Goal: Navigation & Orientation: Find specific page/section

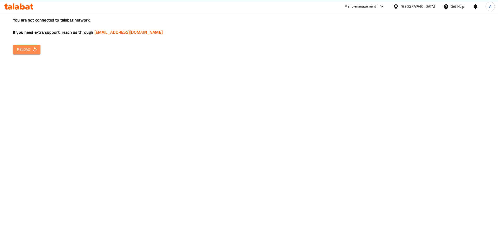
click at [22, 49] on span "Reload" at bounding box center [26, 49] width 19 height 6
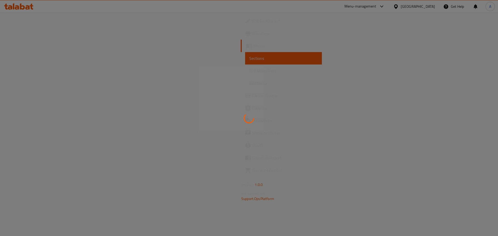
click at [413, 45] on div at bounding box center [249, 118] width 498 height 236
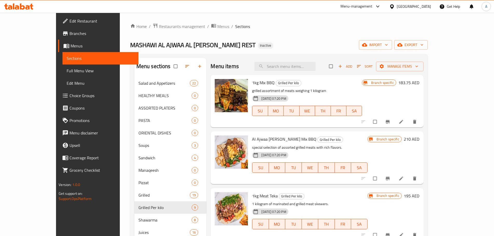
click at [22, 9] on icon at bounding box center [22, 6] width 5 height 6
